Goal: Information Seeking & Learning: Learn about a topic

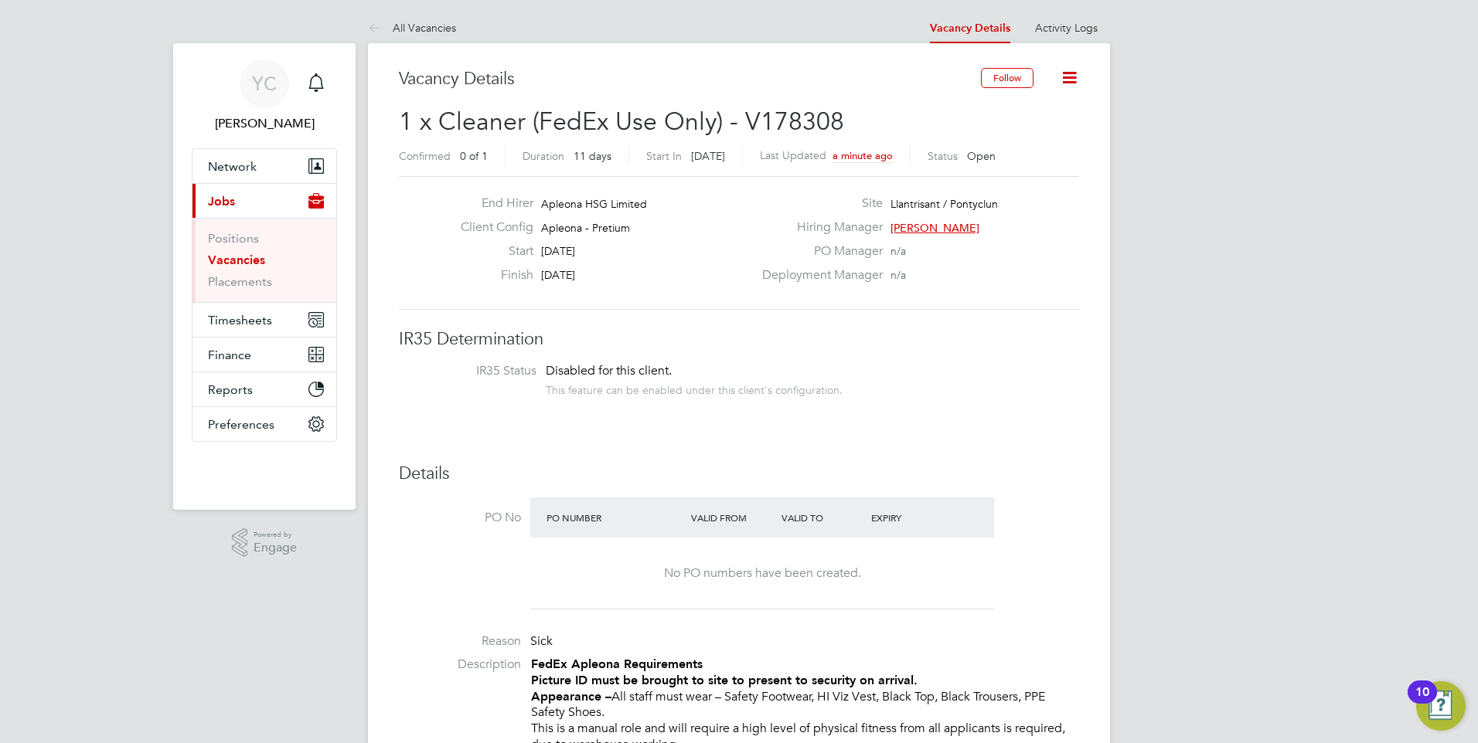
scroll to position [46, 135]
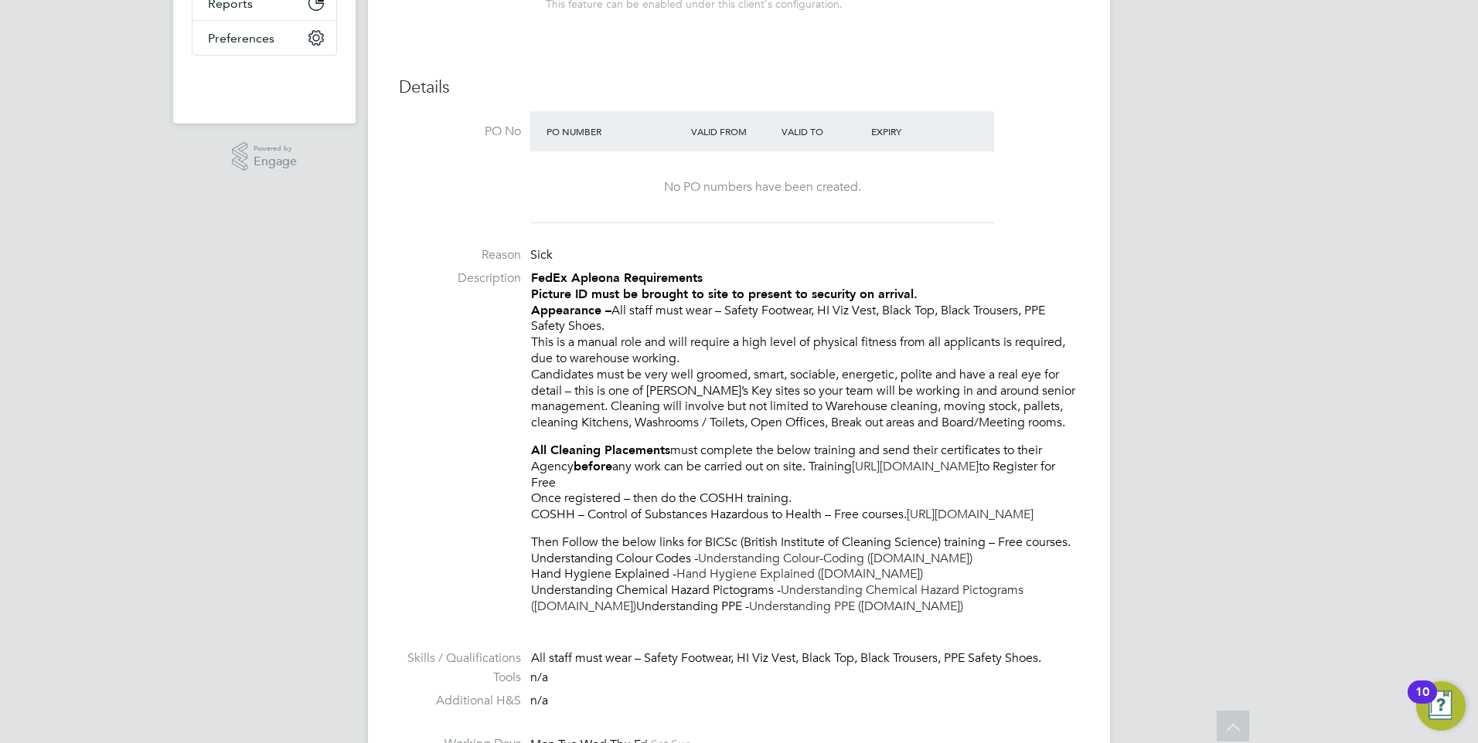
click at [492, 352] on li "Description FedEx Apleona Requirements Picture ID must be brought to site to pr…" at bounding box center [739, 450] width 680 height 360
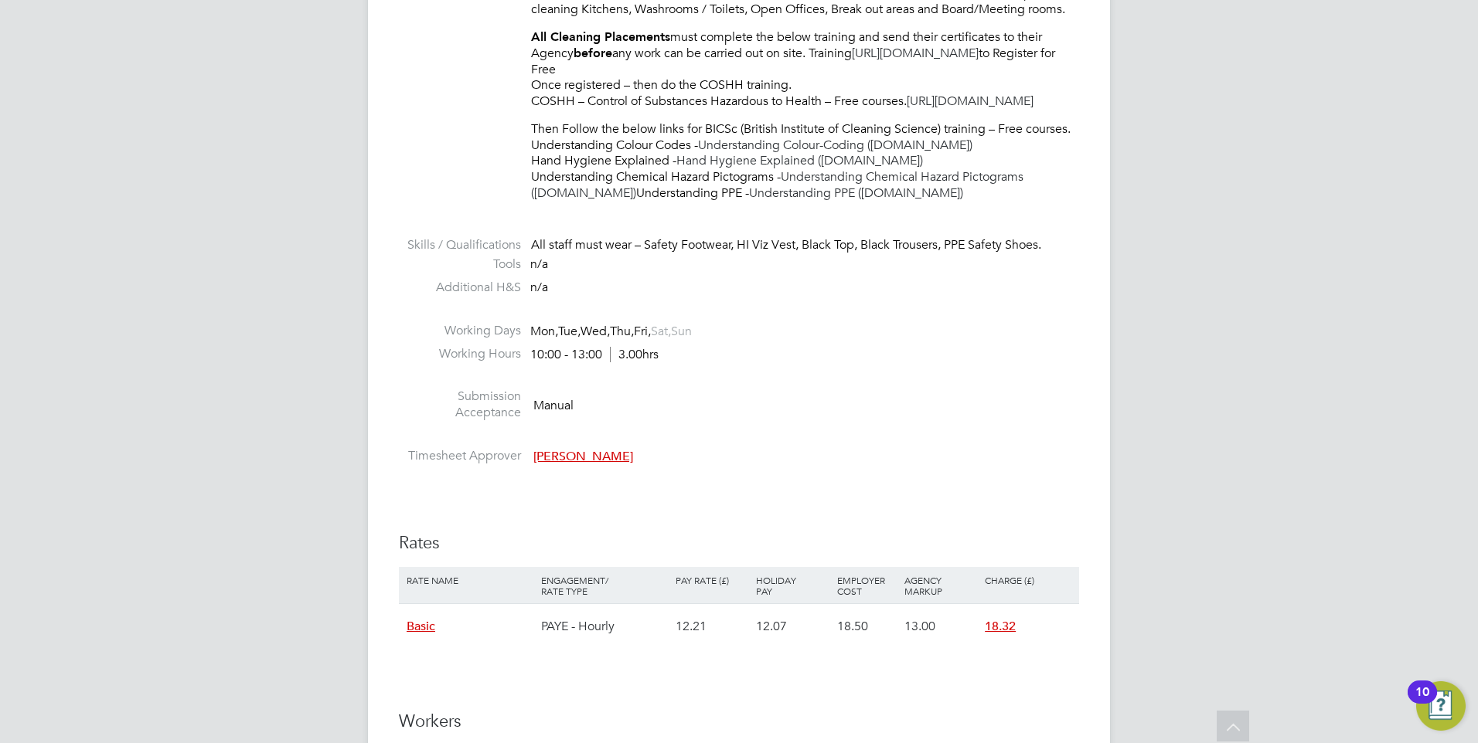
scroll to position [773, 0]
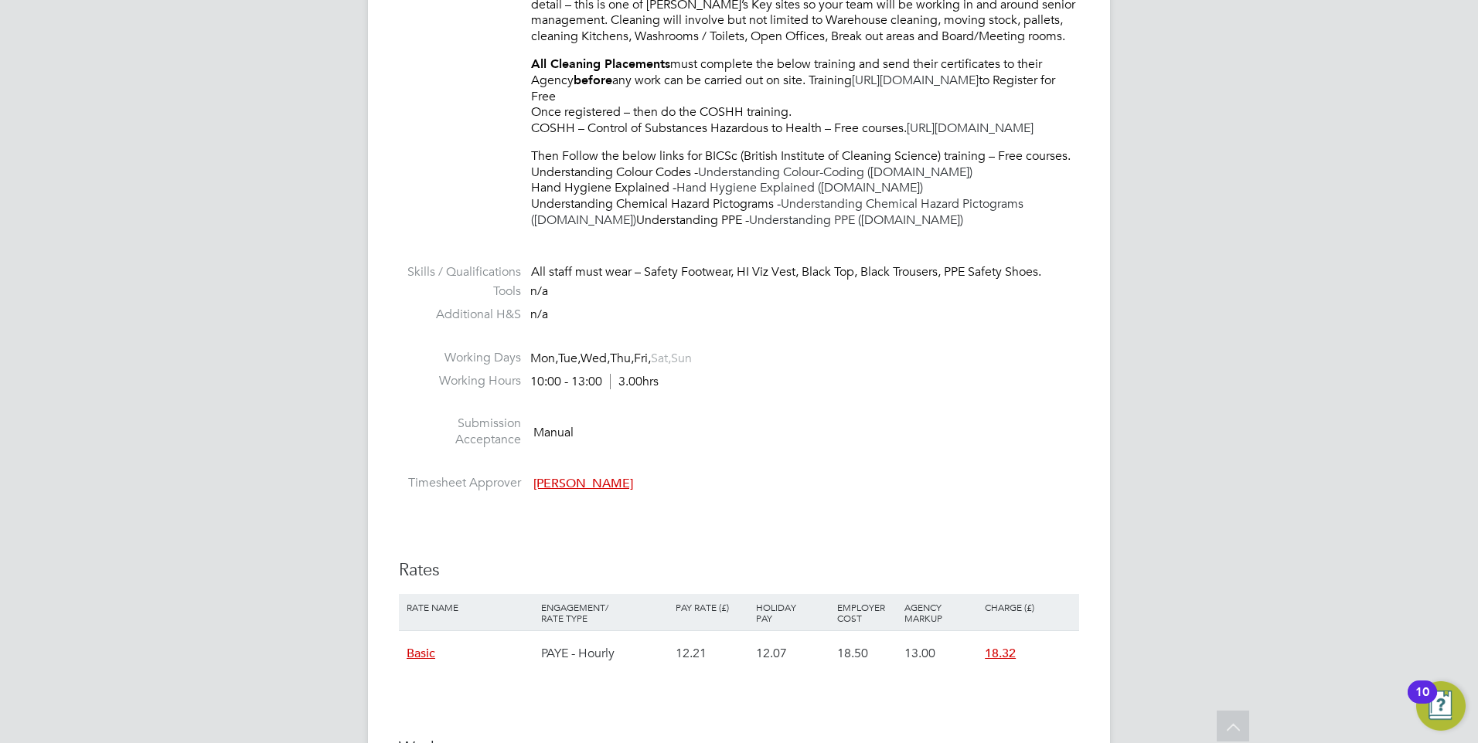
click at [885, 561] on div "IR35 Determination IR35 Status Disabled for this client. This feature can be en…" at bounding box center [739, 520] width 680 height 1928
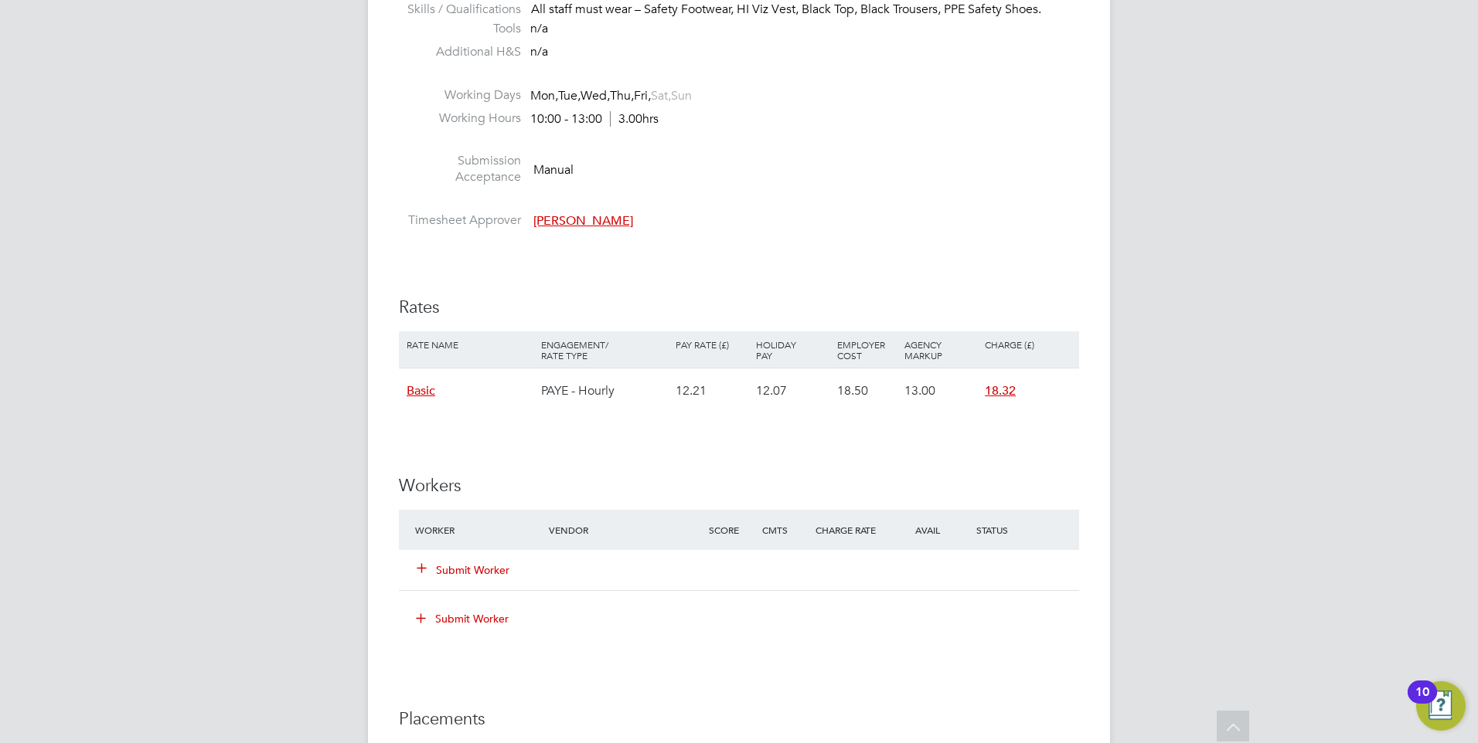
scroll to position [1159, 0]
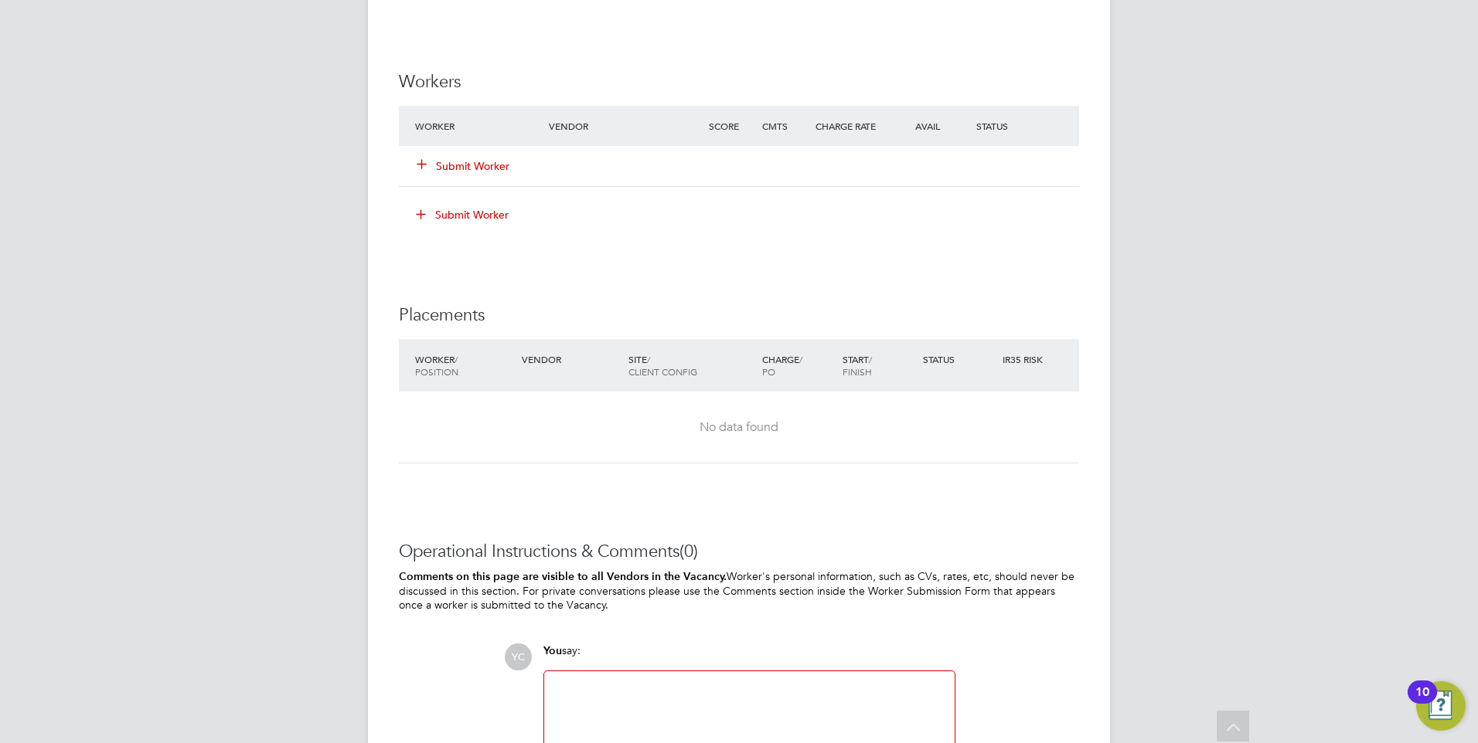
scroll to position [1585, 0]
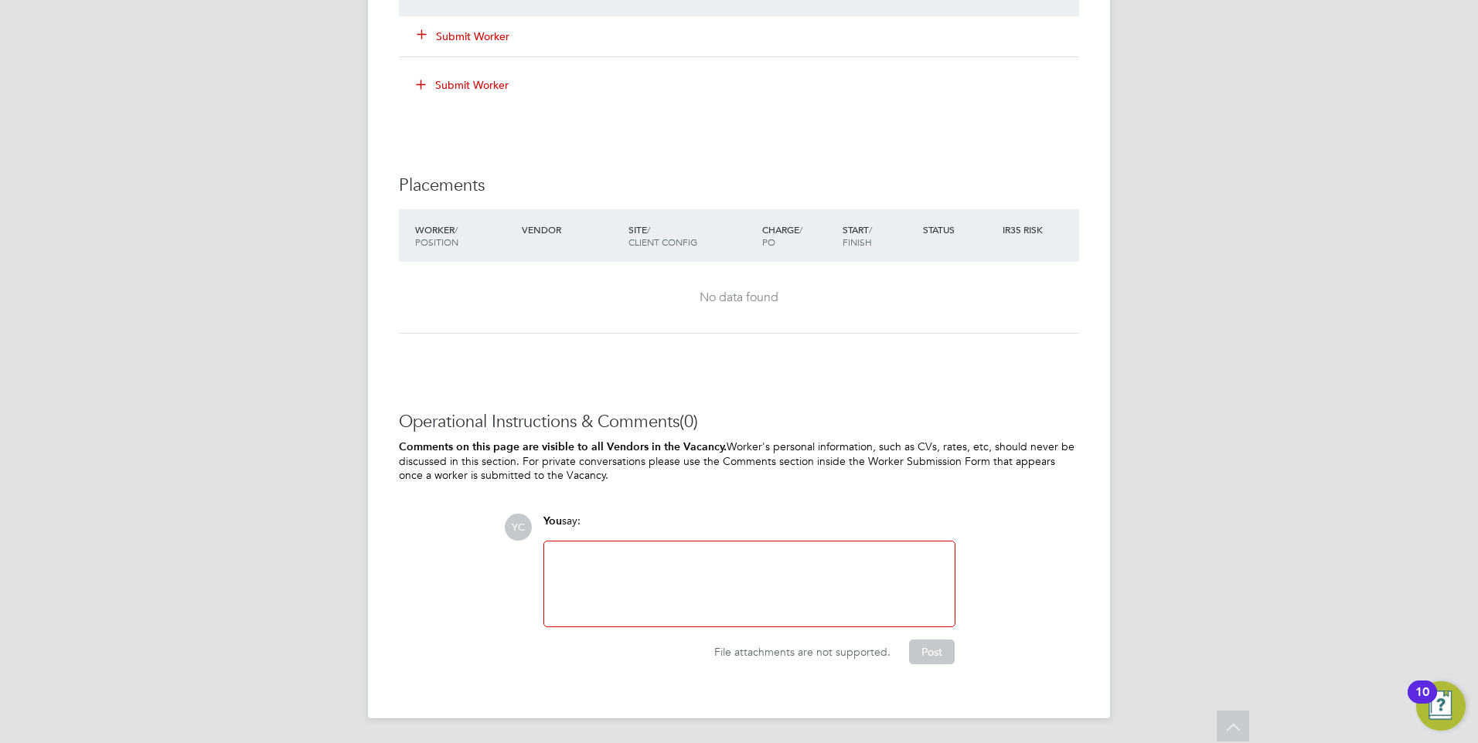
click at [632, 560] on div at bounding box center [749, 584] width 392 height 66
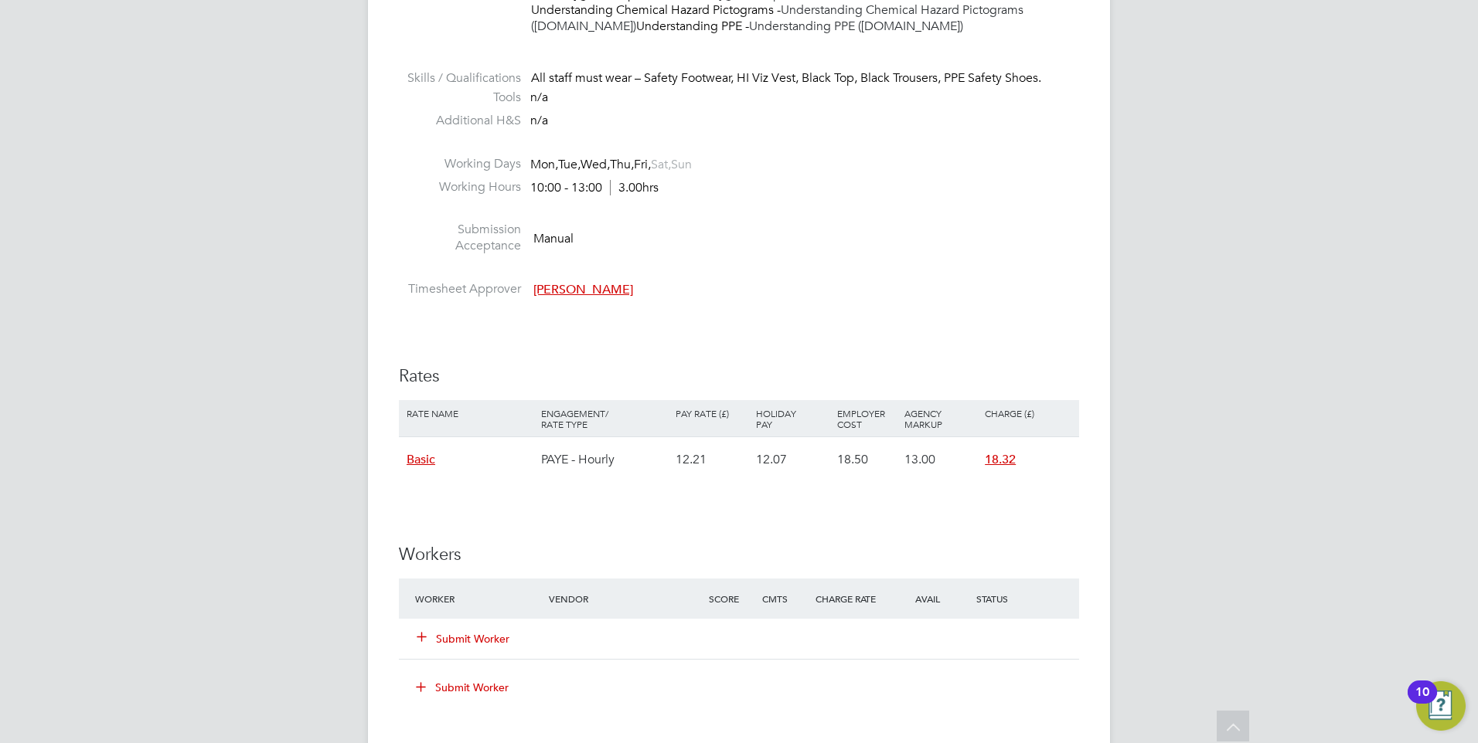
click at [1073, 281] on li at bounding box center [739, 271] width 680 height 20
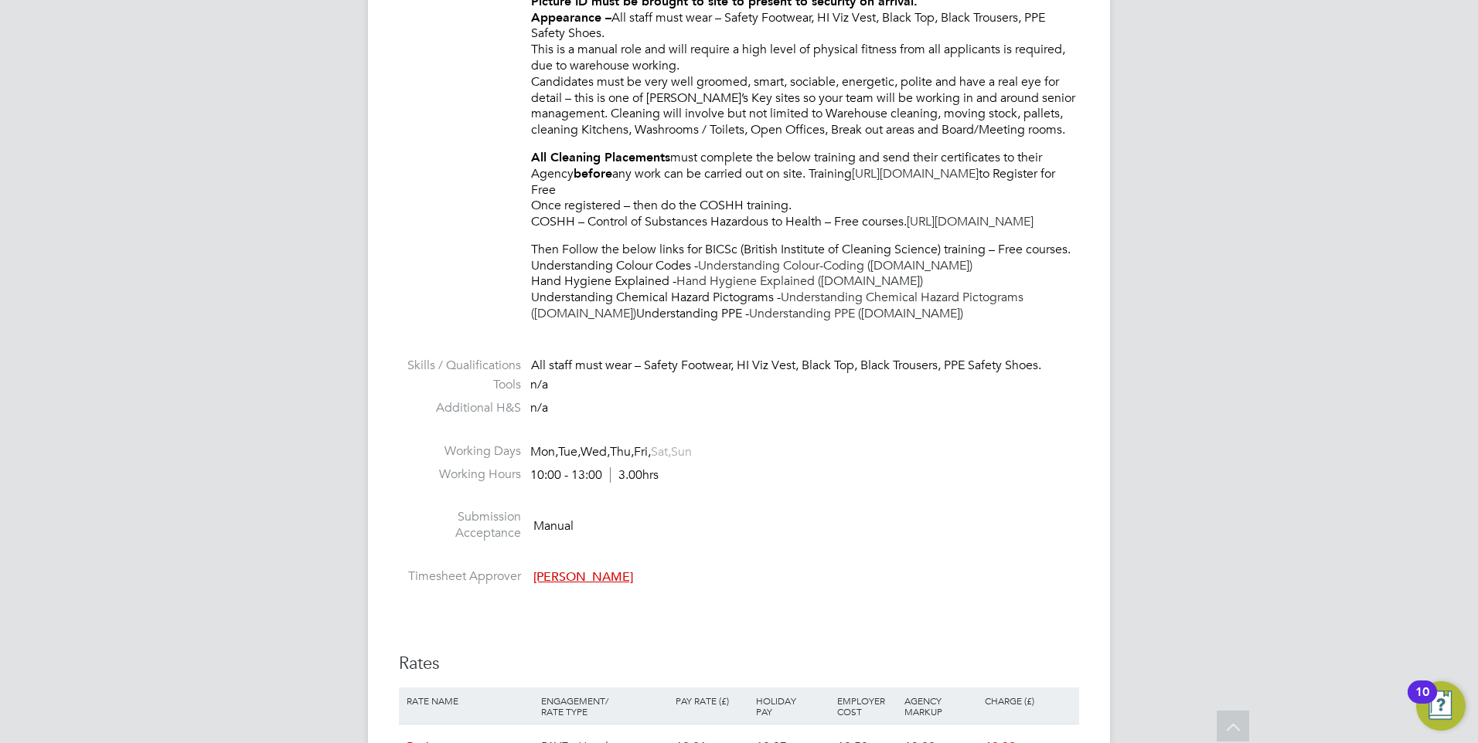
scroll to position [503, 0]
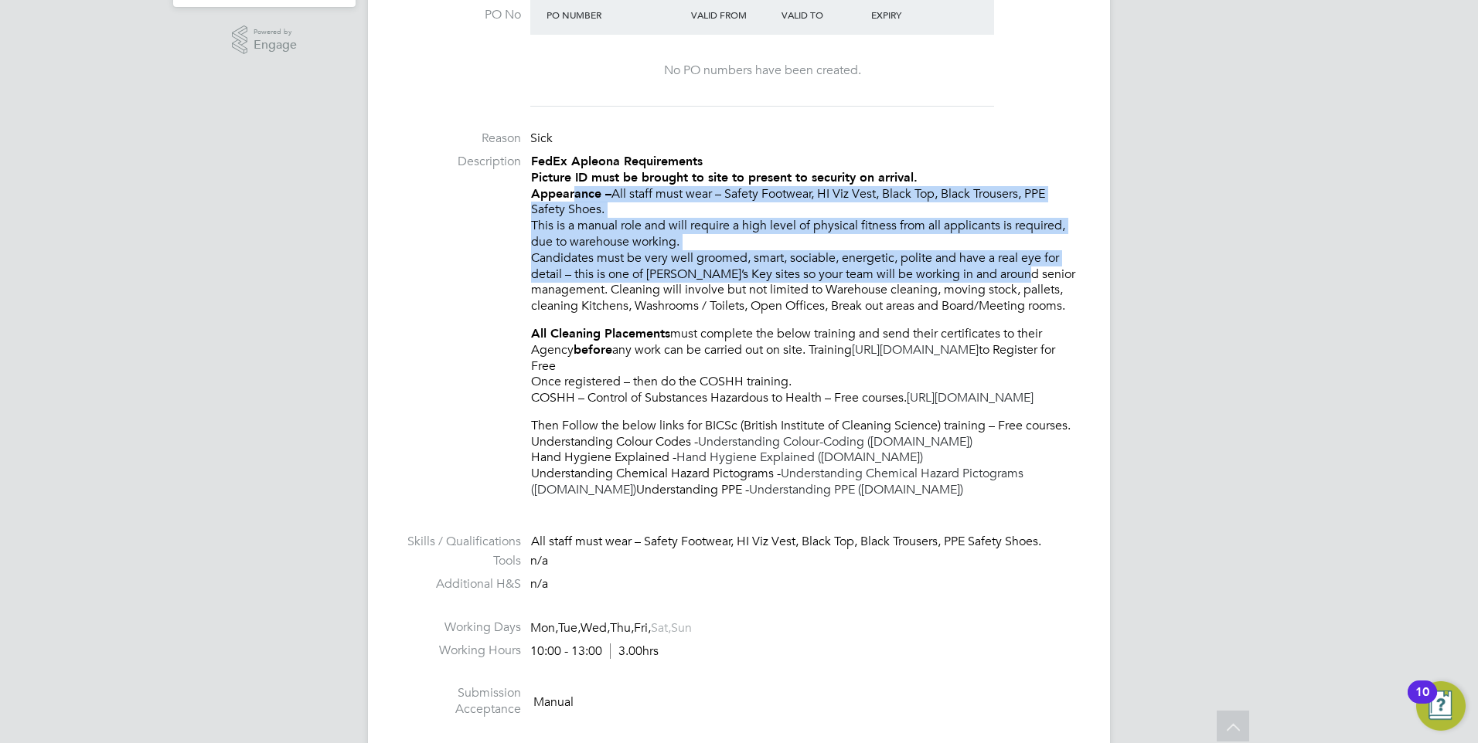
drag, startPoint x: 576, startPoint y: 189, endPoint x: 1005, endPoint y: 271, distance: 437.4
click at [1005, 271] on p "FedEx Apleona Requirements Picture ID must be brought to site to present to sec…" at bounding box center [805, 234] width 548 height 161
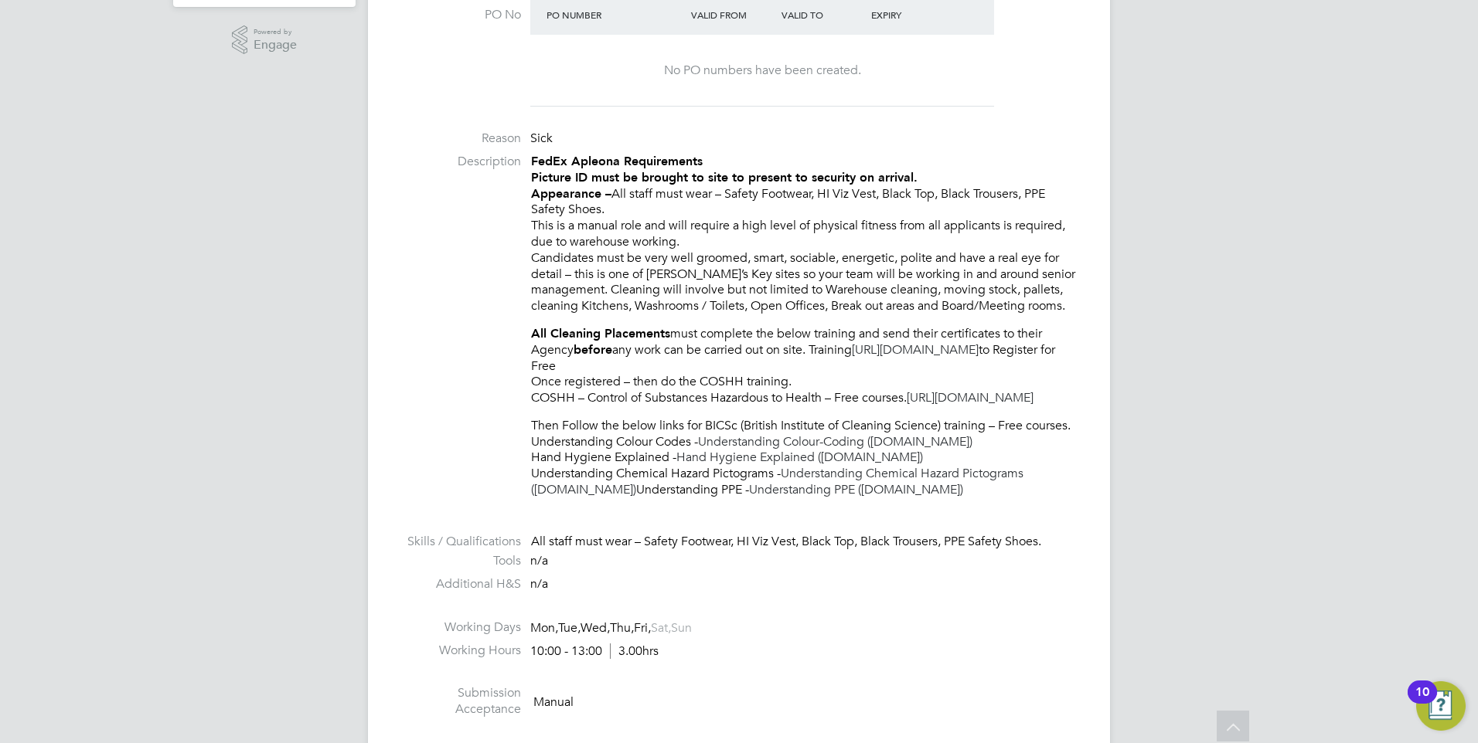
drag, startPoint x: 1005, startPoint y: 271, endPoint x: 907, endPoint y: 328, distance: 114.3
click at [907, 328] on p "All Cleaning Placements must complete the below training and send their certifi…" at bounding box center [805, 366] width 548 height 80
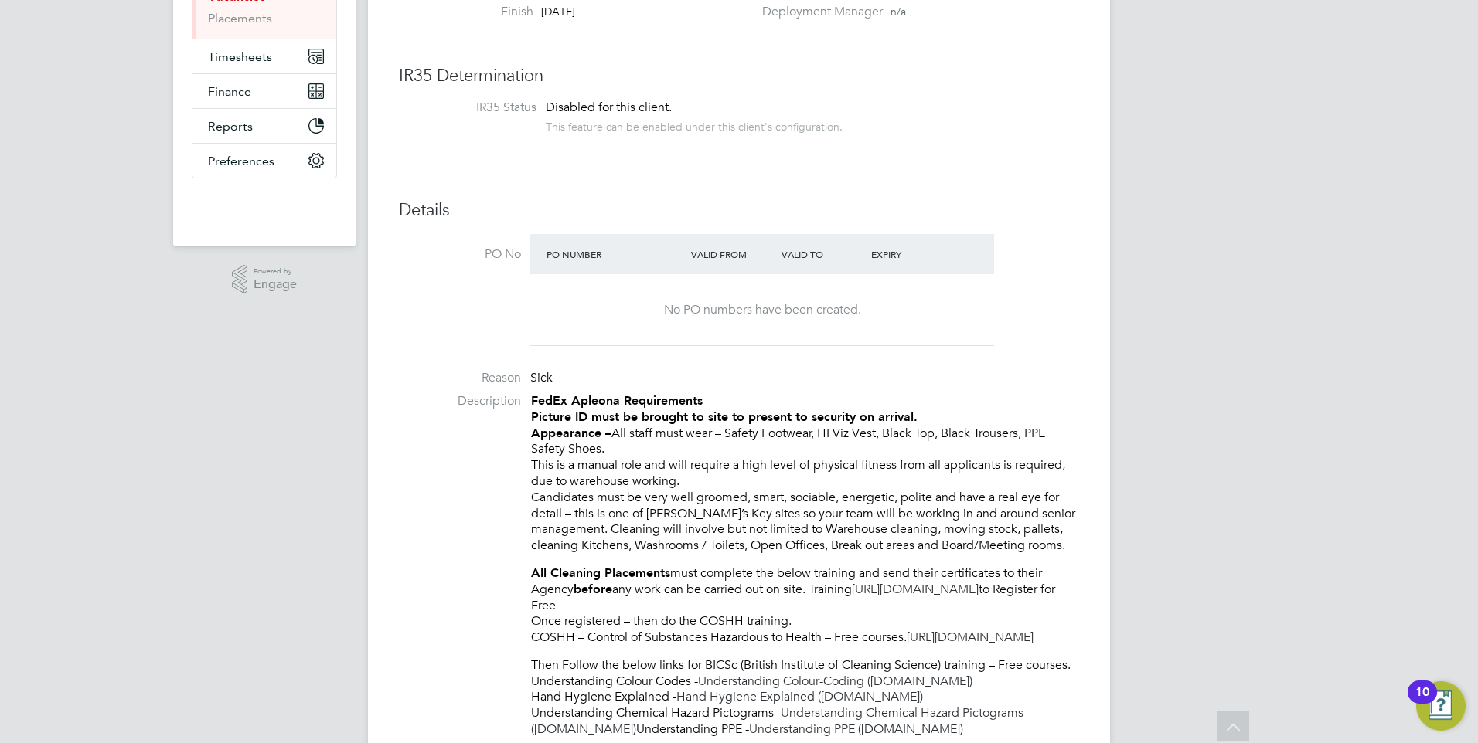
scroll to position [39, 0]
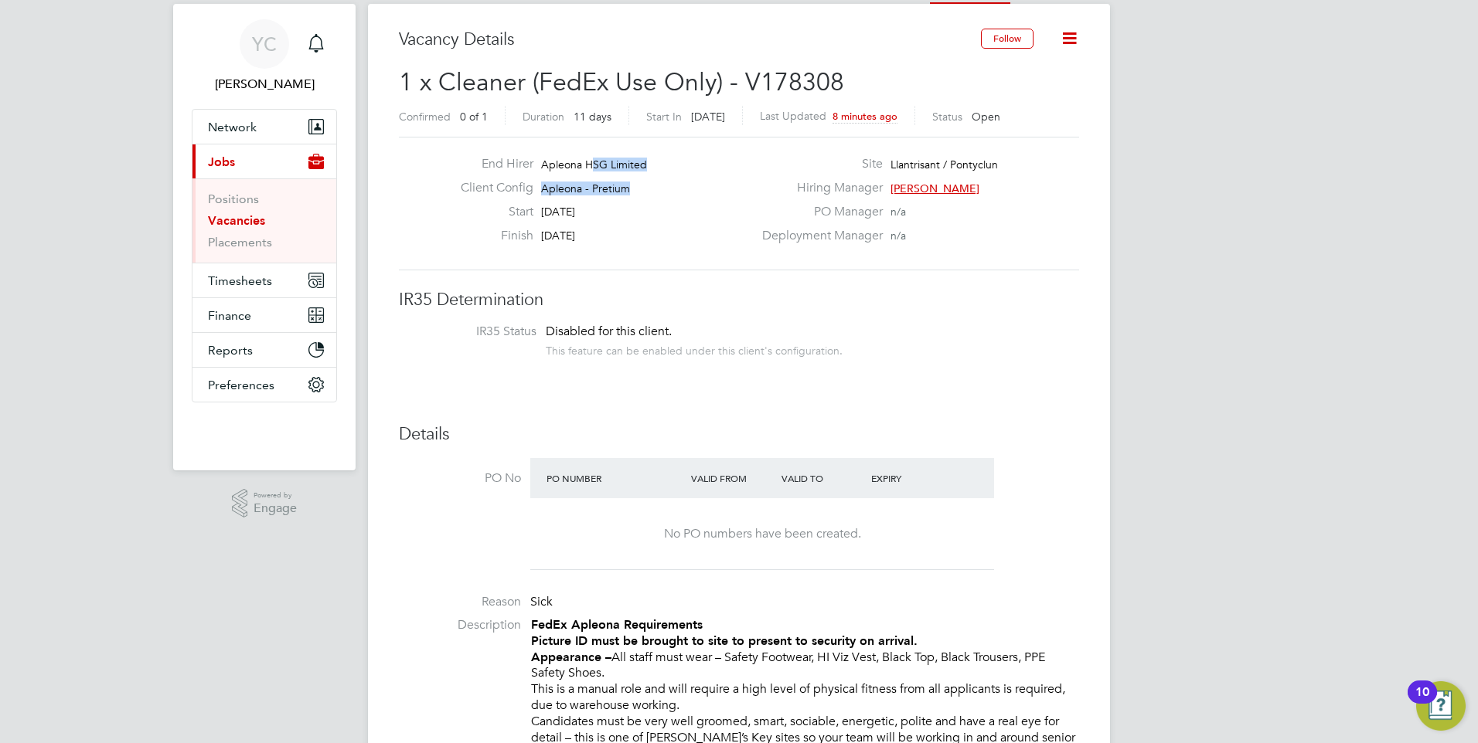
drag, startPoint x: 593, startPoint y: 158, endPoint x: 696, endPoint y: 189, distance: 107.1
click at [696, 189] on div "End Hirer Apleona HSG Limited Client Config Apleona - Pretium Start [DATE] Fini…" at bounding box center [600, 203] width 304 height 95
drag, startPoint x: 696, startPoint y: 189, endPoint x: 694, endPoint y: 217, distance: 28.6
click at [696, 189] on div "Client Config Apleona - [GEOGRAPHIC_DATA]" at bounding box center [600, 192] width 304 height 24
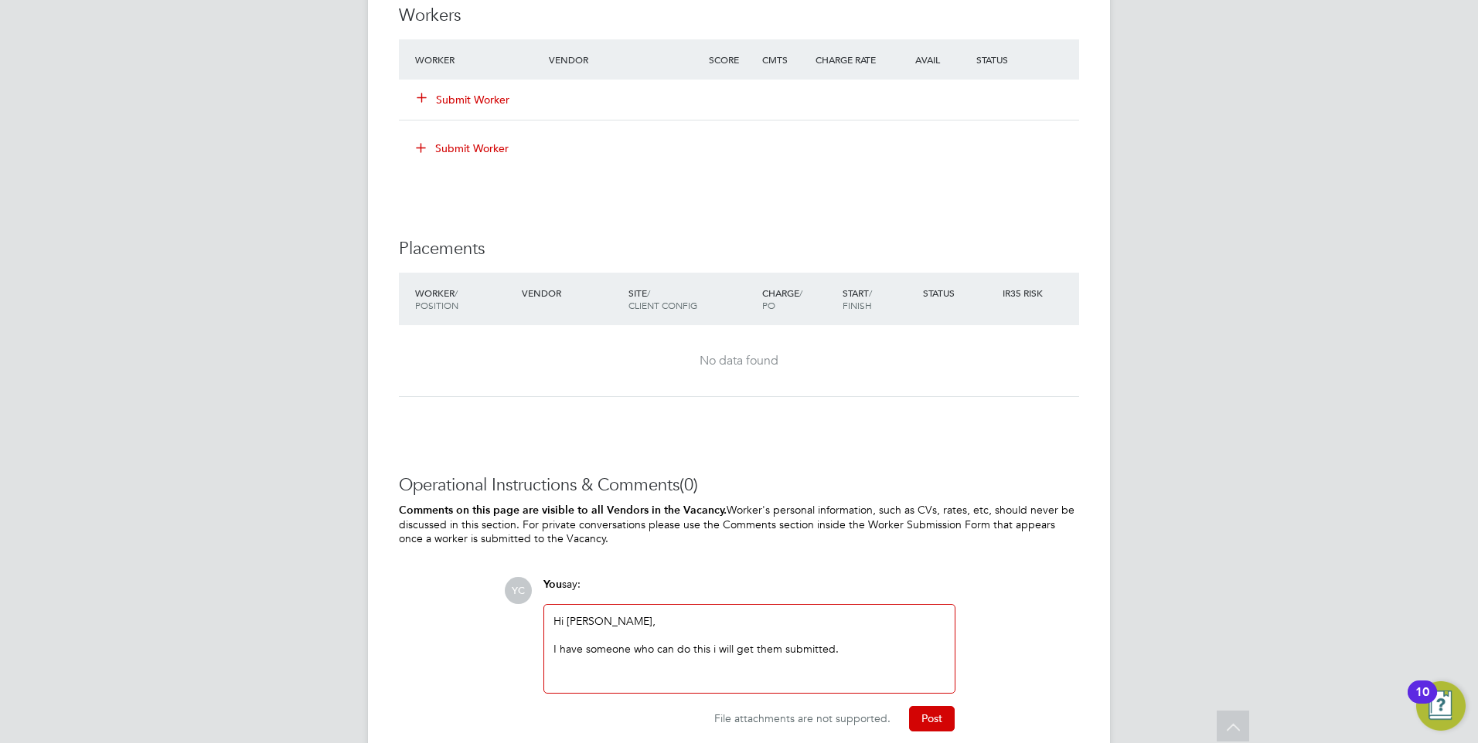
scroll to position [1588, 0]
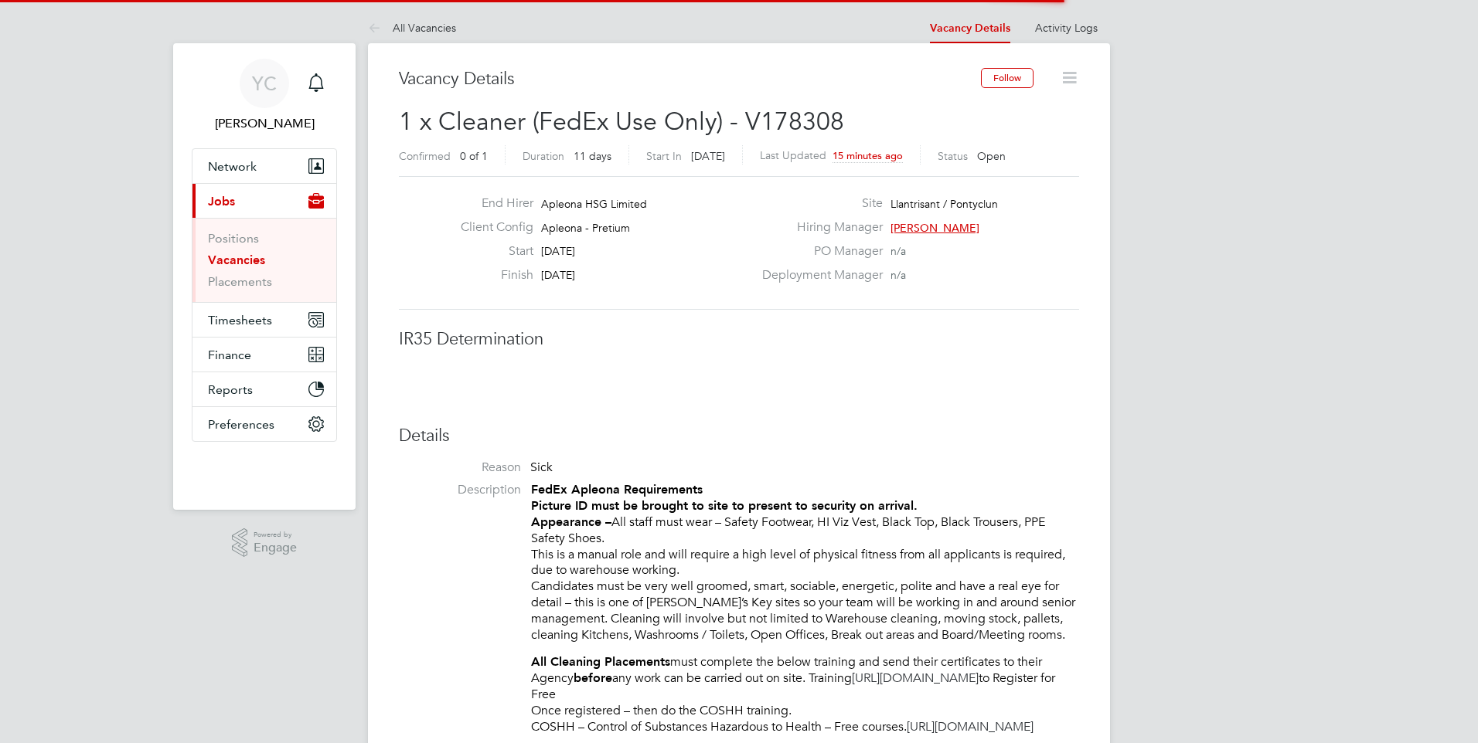
scroll to position [46, 135]
